Goal: Check status: Check status

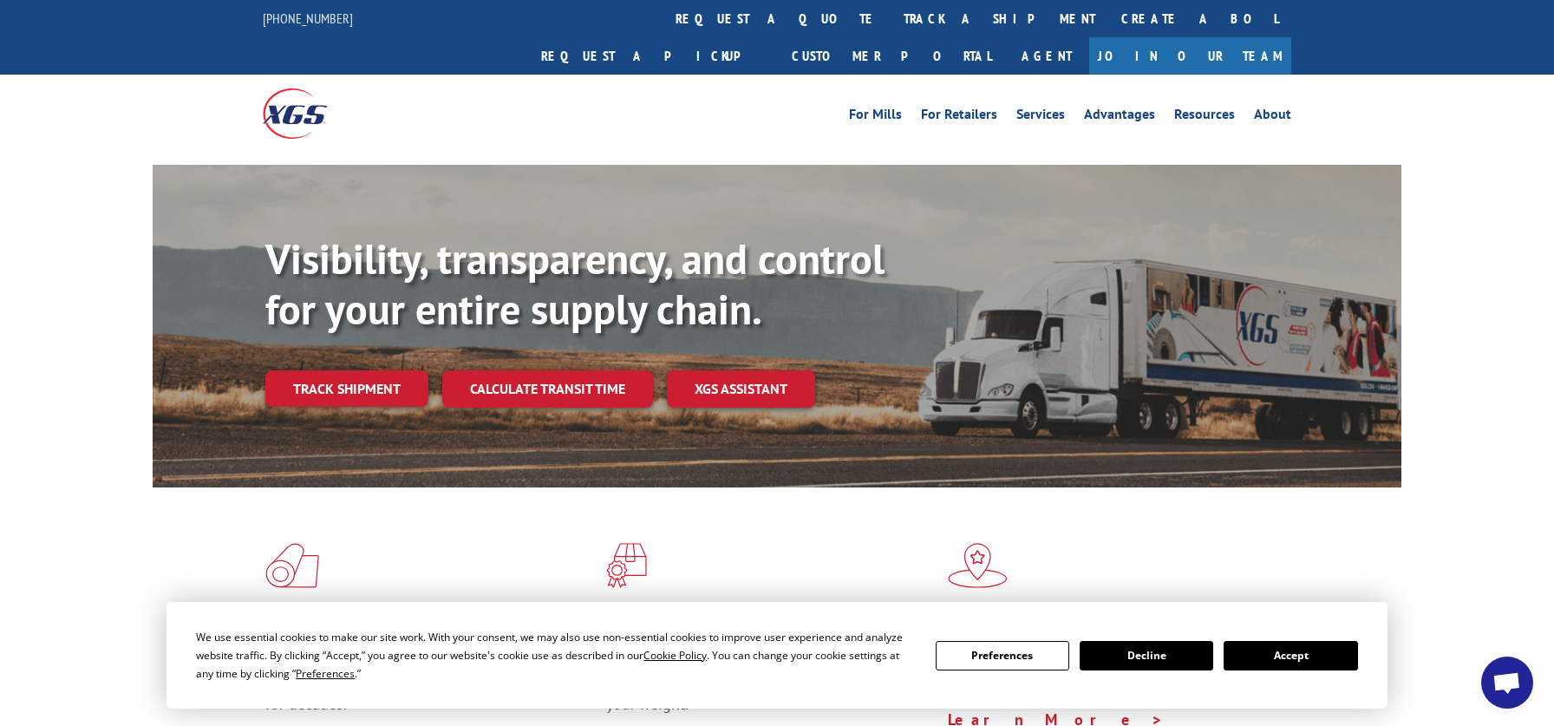
click at [400, 376] on div "Visibility, transparency, and control for your entire supply chain. Track shipm…" at bounding box center [833, 355] width 1136 height 242
click at [372, 370] on link "Track shipment" at bounding box center [346, 388] width 163 height 36
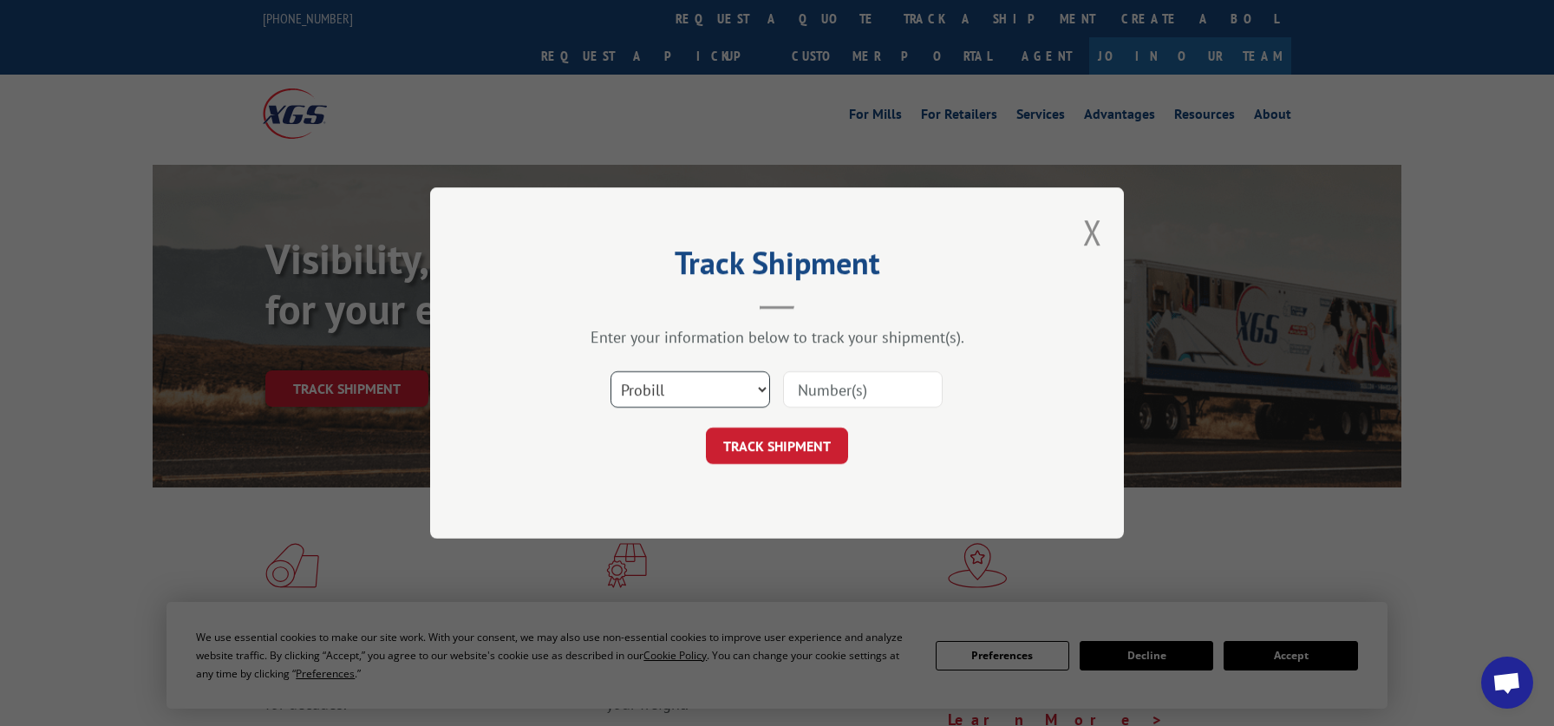
click at [611, 371] on select "Select category... Probill BOL PO" at bounding box center [691, 389] width 160 height 36
select select "bol"
click option "BOL" at bounding box center [0, 0] width 0 height 0
click at [872, 395] on input at bounding box center [863, 389] width 160 height 36
paste input "7077844"
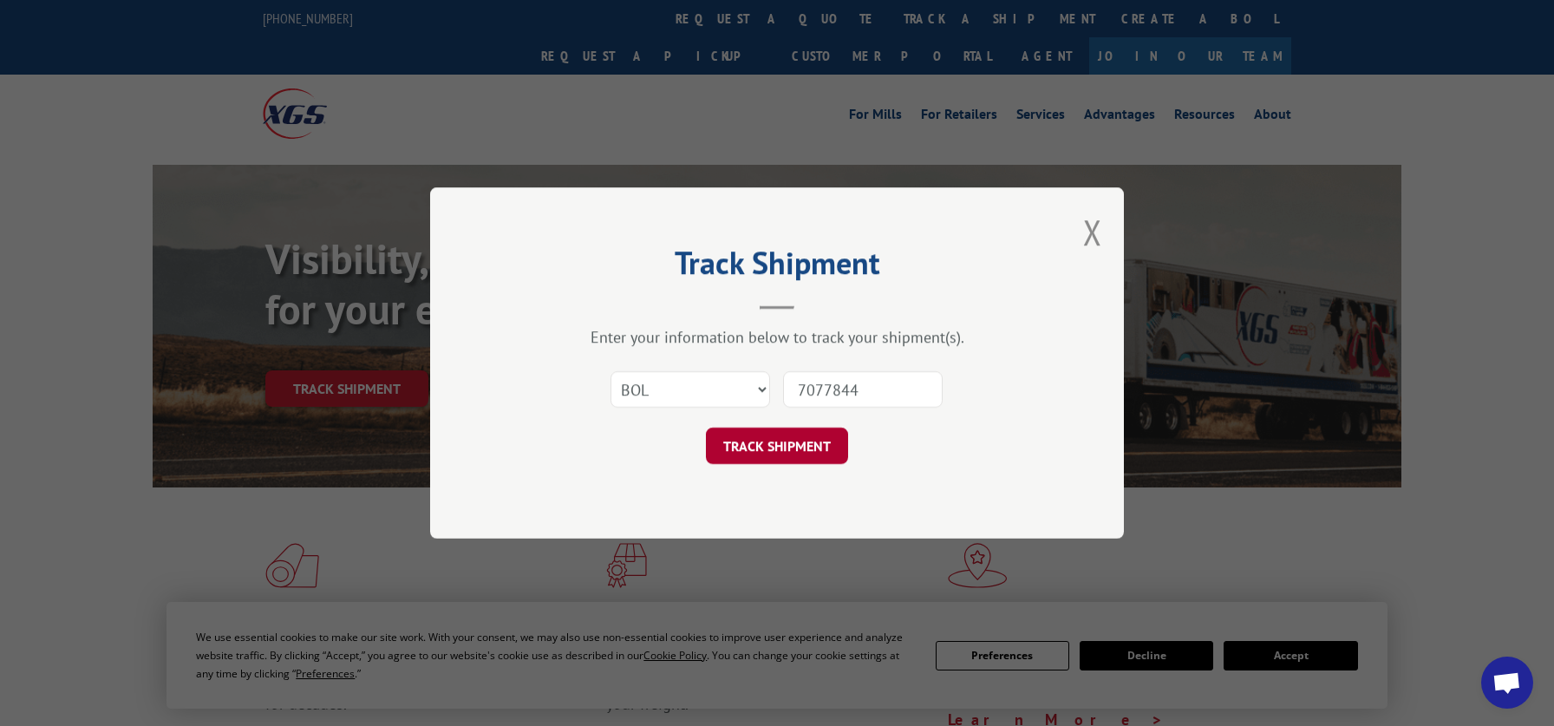
type input "7077844"
click at [815, 443] on button "TRACK SHIPMENT" at bounding box center [777, 446] width 142 height 36
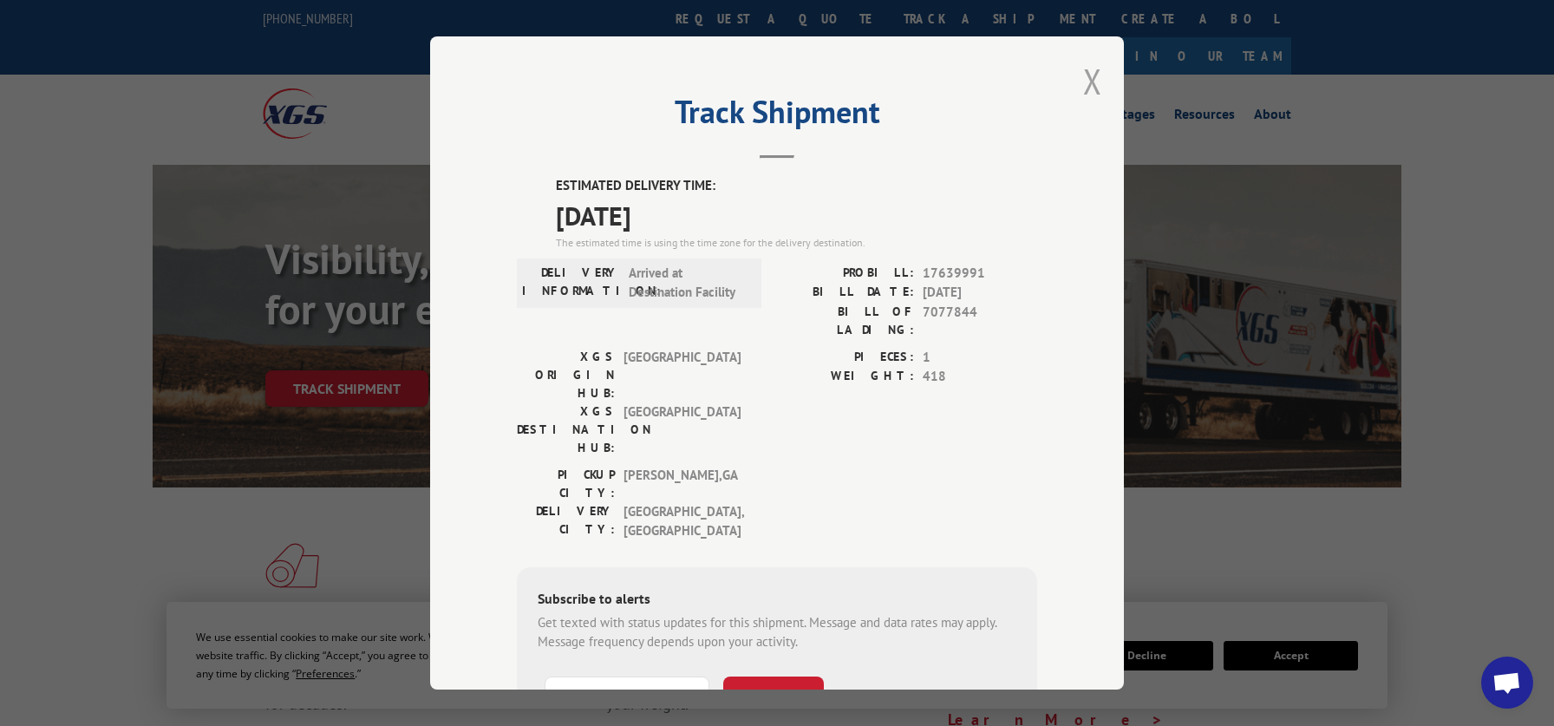
click at [1090, 83] on button "Close modal" at bounding box center [1092, 81] width 19 height 46
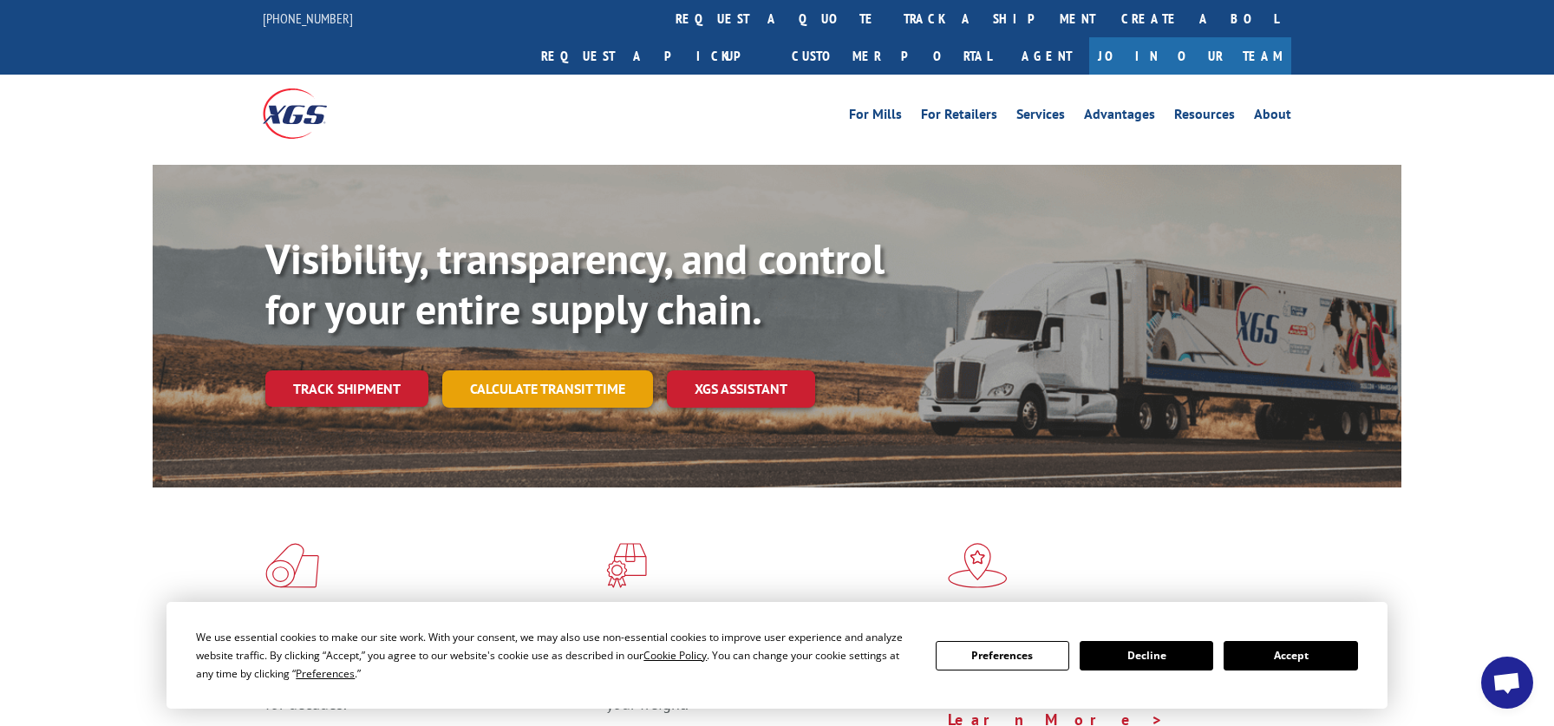
click at [572, 370] on link "Calculate transit time" at bounding box center [547, 388] width 211 height 37
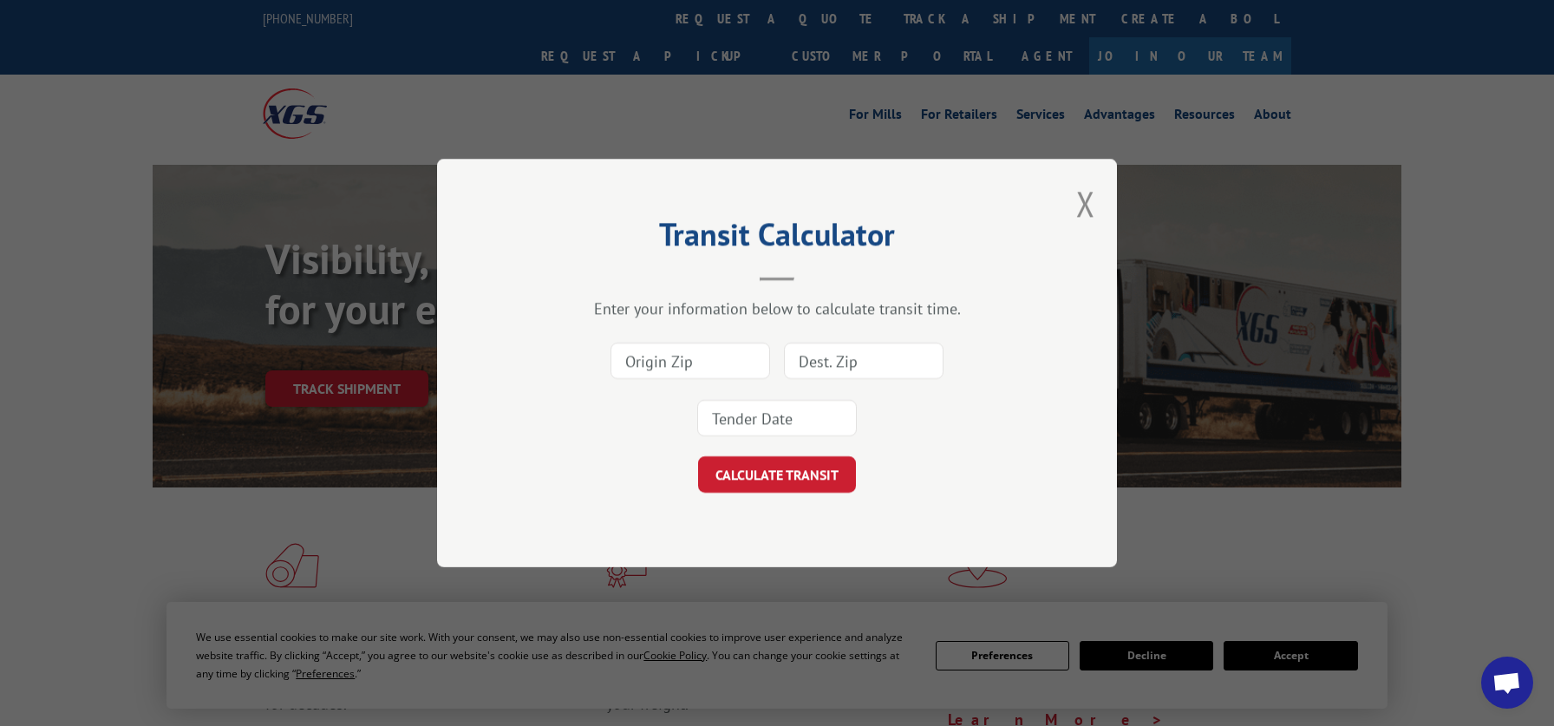
click at [699, 363] on input at bounding box center [691, 361] width 160 height 36
type input "30719"
click at [884, 360] on input at bounding box center [864, 361] width 160 height 36
type input "77040"
click at [890, 409] on div "30719 77040" at bounding box center [777, 389] width 506 height 114
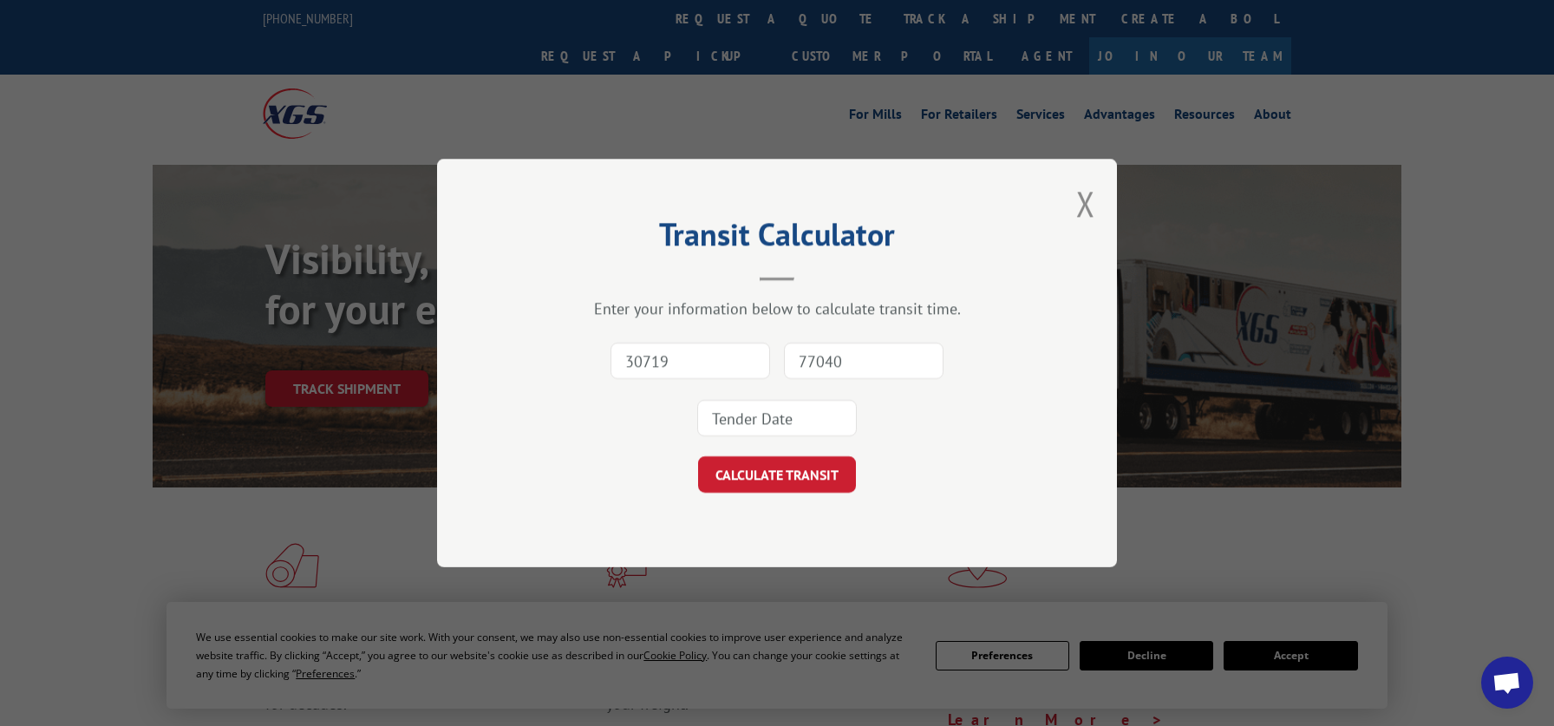
click at [817, 411] on input at bounding box center [777, 418] width 160 height 36
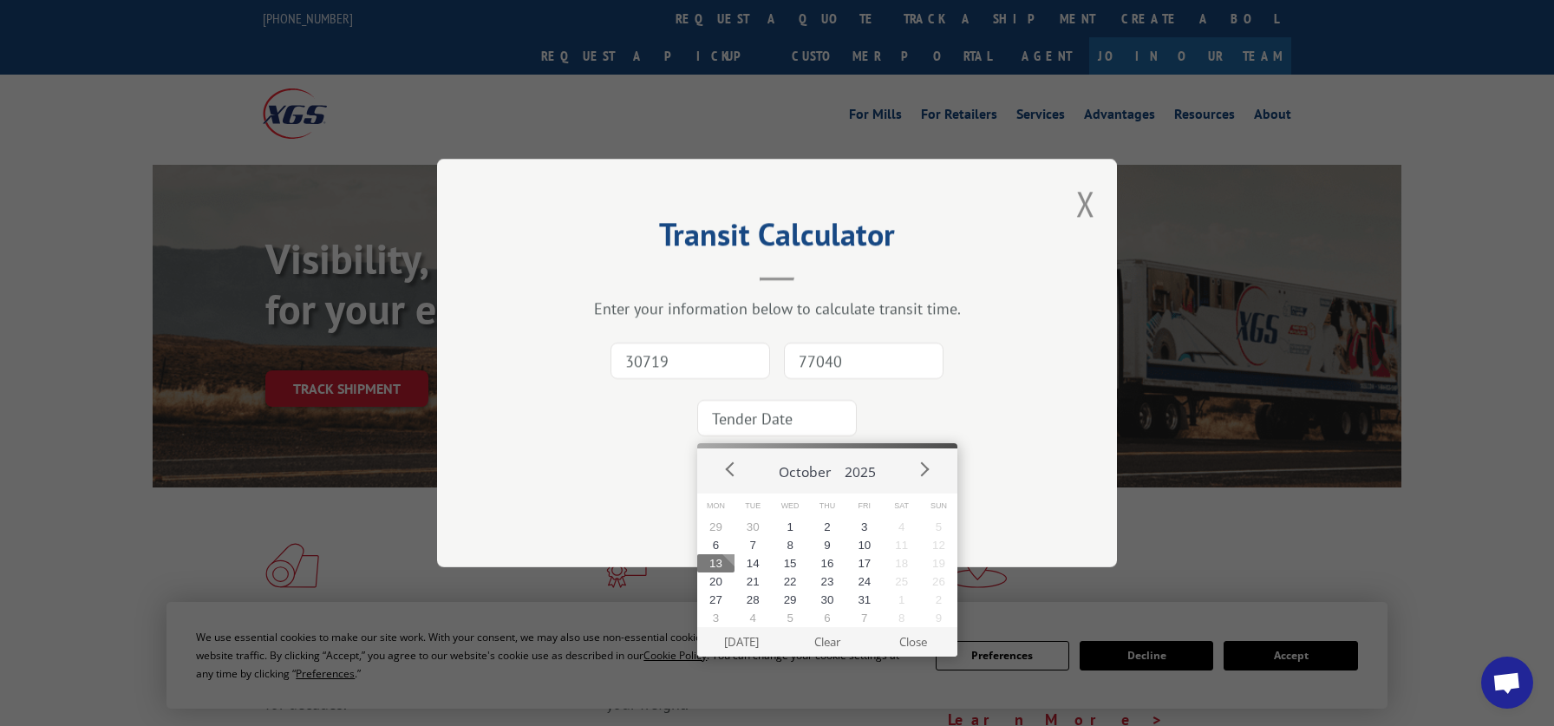
click at [716, 567] on button "13" at bounding box center [715, 563] width 37 height 18
type input "[DATE]"
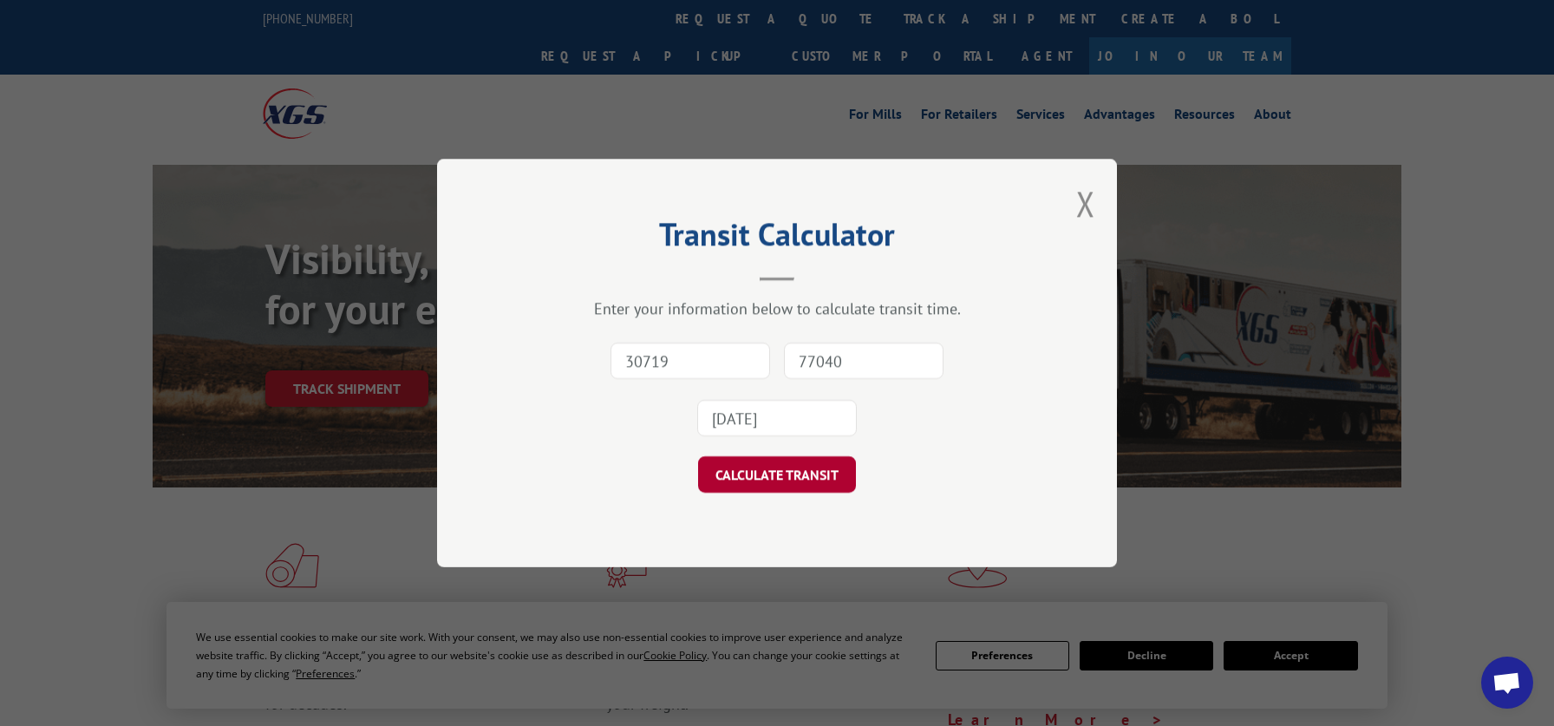
click at [747, 466] on button "CALCULATE TRANSIT" at bounding box center [777, 474] width 158 height 36
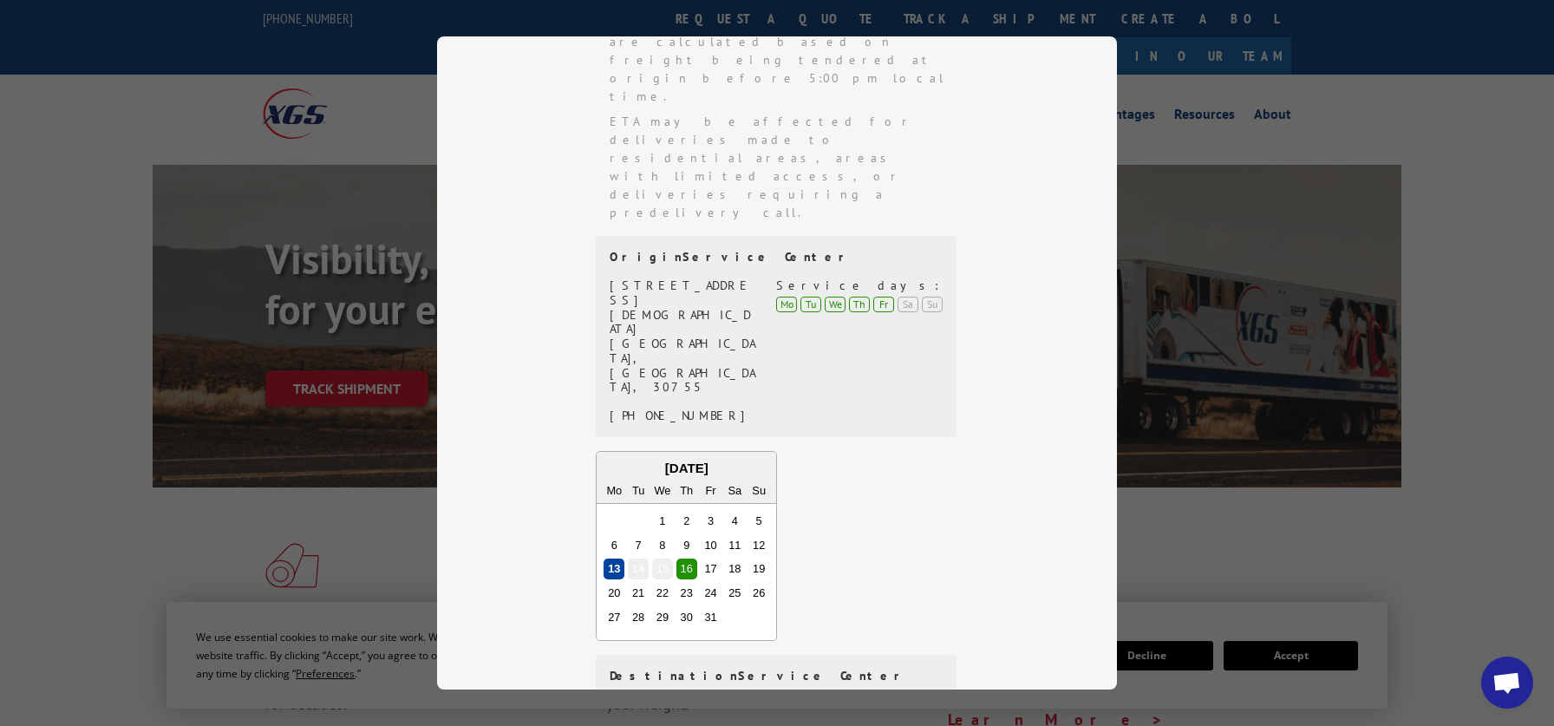
scroll to position [287, 0]
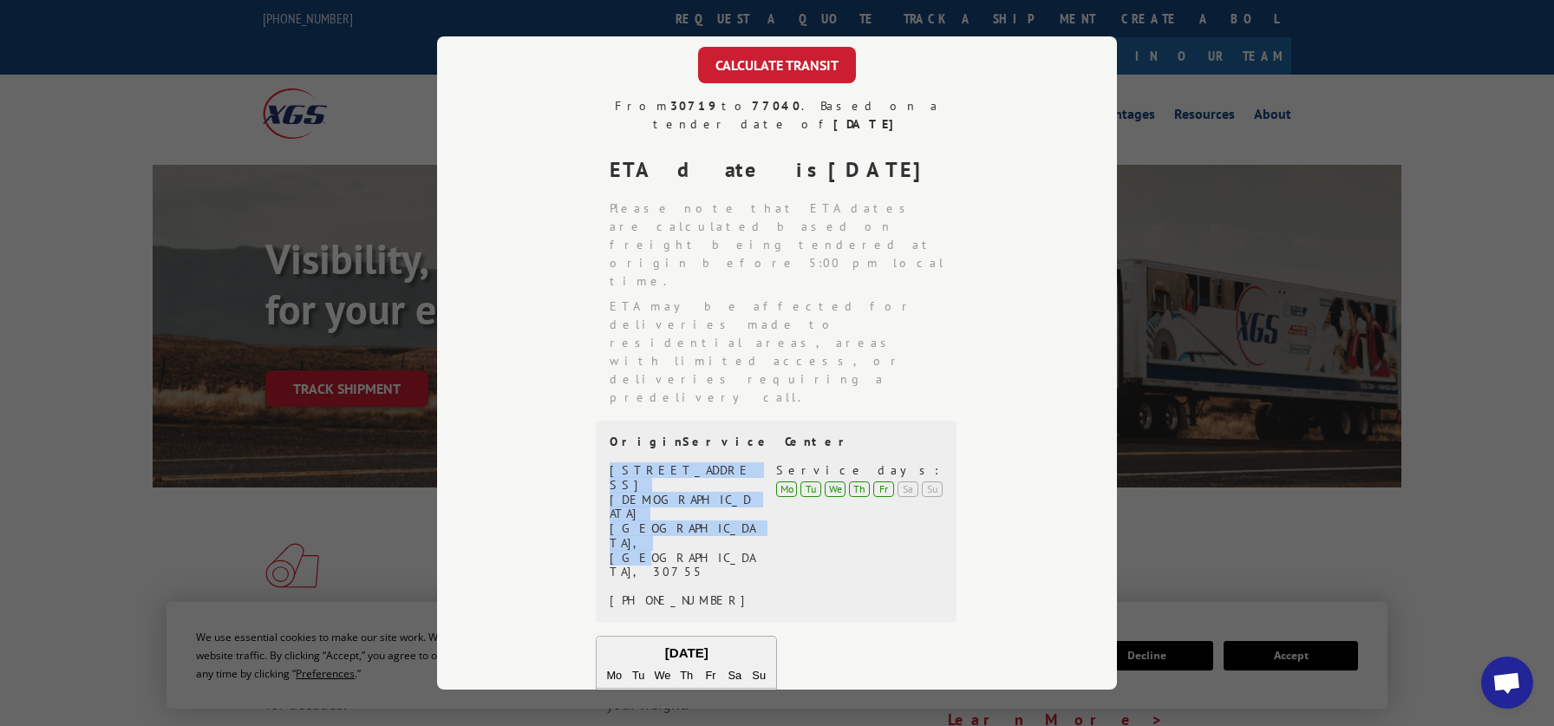
drag, startPoint x: 740, startPoint y: 355, endPoint x: 609, endPoint y: 318, distance: 135.9
click at [609, 421] on div "Origin Service Center [STREET_ADDRESS][DEMOGRAPHIC_DATA] (844) 947-7447 Service…" at bounding box center [776, 521] width 361 height 201
click at [1220, 111] on div "Transit Calculator Enter your information below to calculate transit time. 3071…" at bounding box center [777, 363] width 1554 height 726
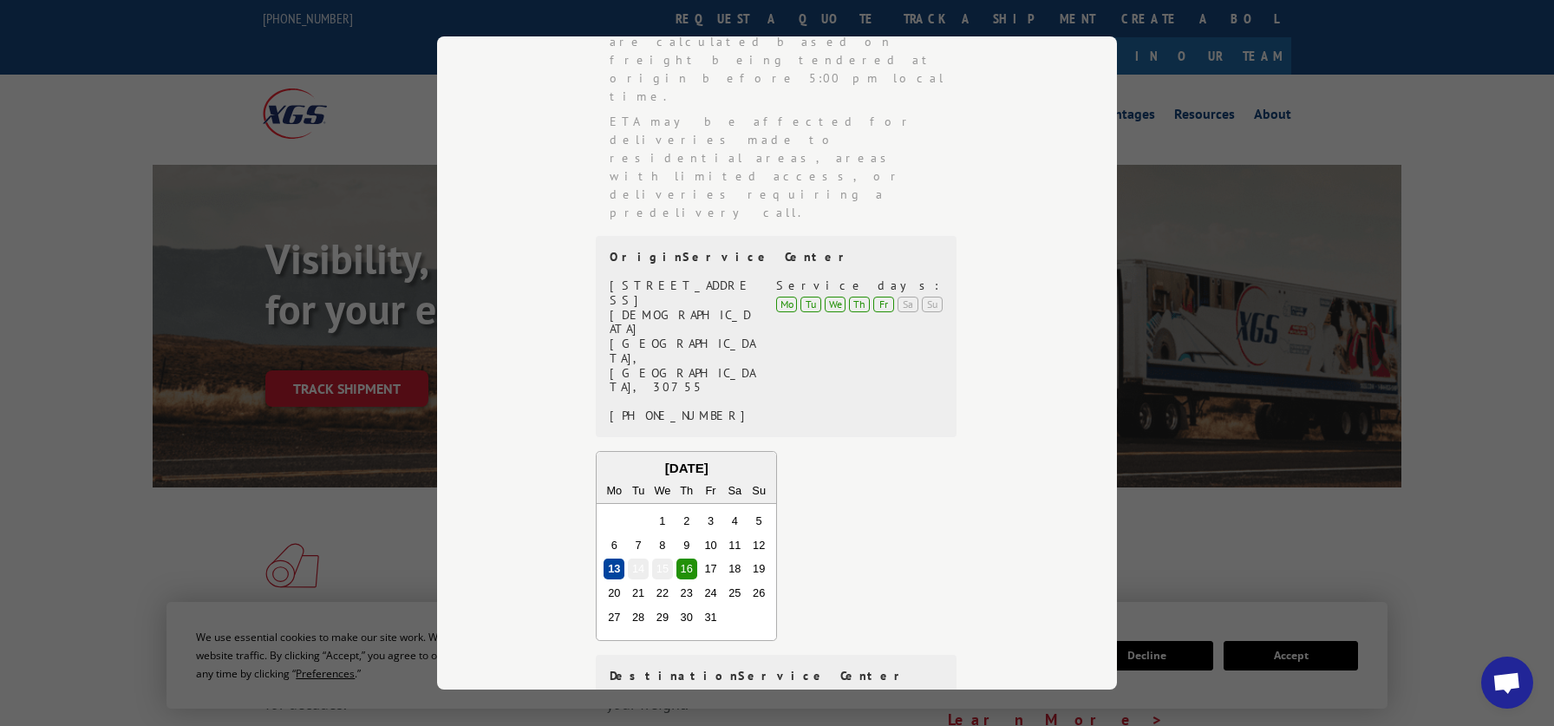
click at [735, 535] on div "11" at bounding box center [734, 545] width 21 height 21
